Goal: Transaction & Acquisition: Purchase product/service

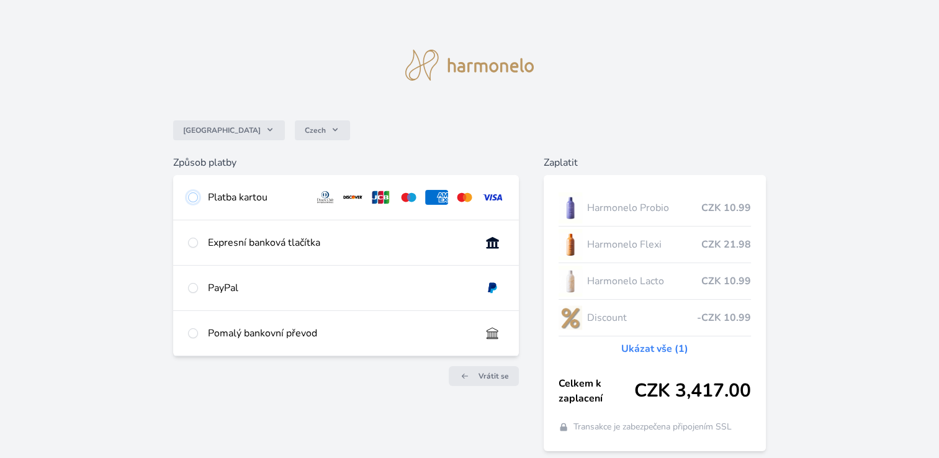
click at [192, 199] on input "radio" at bounding box center [193, 197] width 10 height 10
radio input "true"
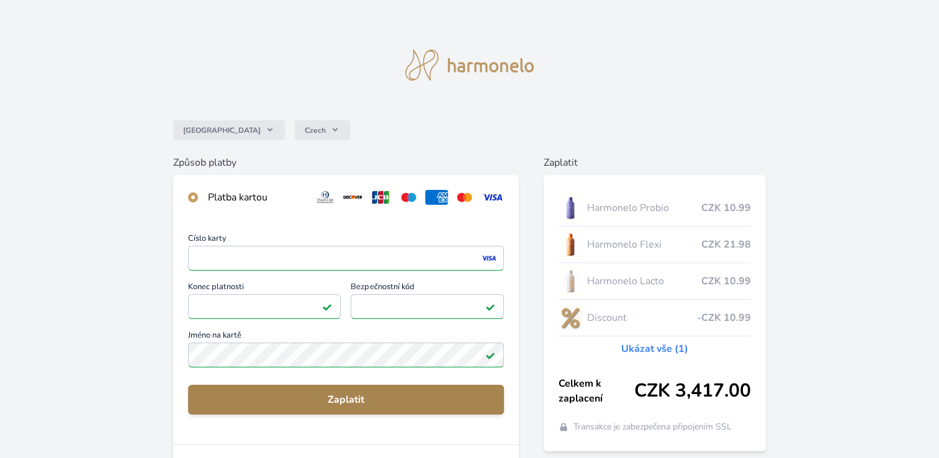
click at [340, 399] on span "Zaplatit" at bounding box center [346, 399] width 296 height 15
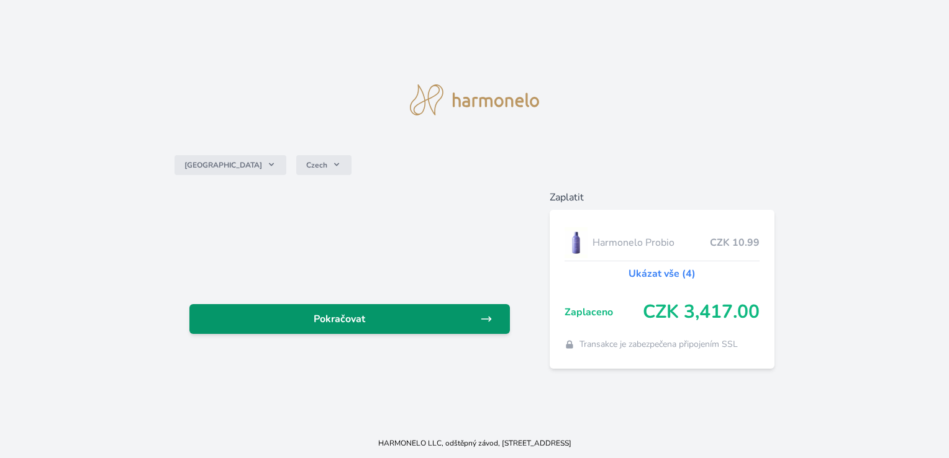
click at [353, 322] on span "Pokračovat" at bounding box center [339, 319] width 280 height 15
